Goal: Task Accomplishment & Management: Complete application form

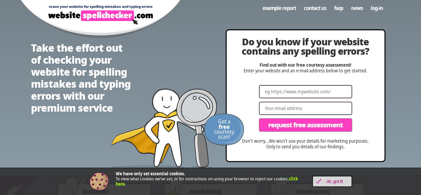
click at [293, 91] on input "Website" at bounding box center [305, 91] width 93 height 13
paste input "[URL][DOMAIN_NAME]"
type input "[URL][DOMAIN_NAME]"
click at [285, 109] on input "Email" at bounding box center [305, 107] width 93 height 13
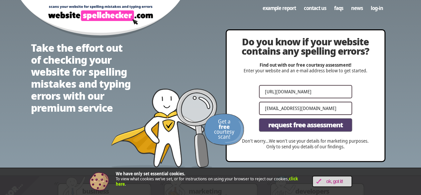
type input "[EMAIL_ADDRESS][DOMAIN_NAME]"
click at [316, 128] on span "Request Free Assessment" at bounding box center [305, 124] width 74 height 7
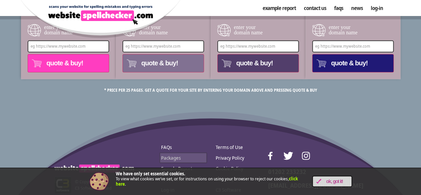
scroll to position [356, 0]
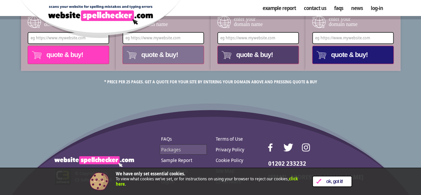
click at [339, 184] on span "OK, Got it!" at bounding box center [334, 181] width 27 height 6
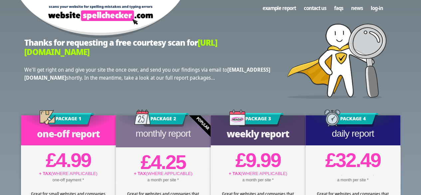
scroll to position [0, 0]
